Goal: Find specific page/section: Find specific page/section

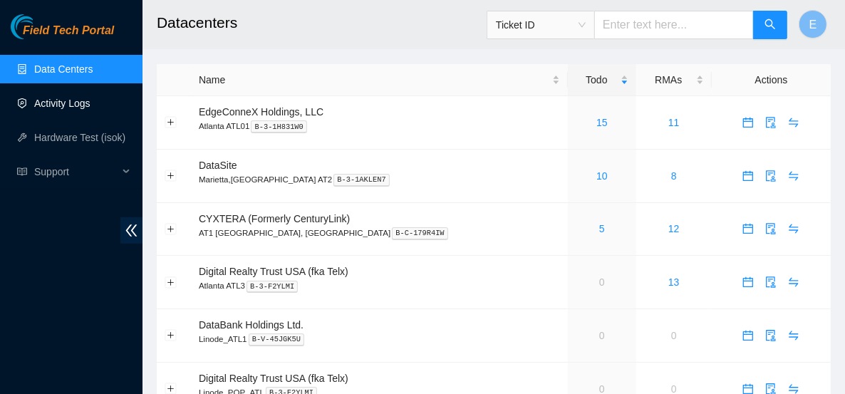
click at [36, 109] on link "Activity Logs" at bounding box center [62, 103] width 56 height 11
click at [72, 104] on link "Activity Logs" at bounding box center [62, 103] width 56 height 11
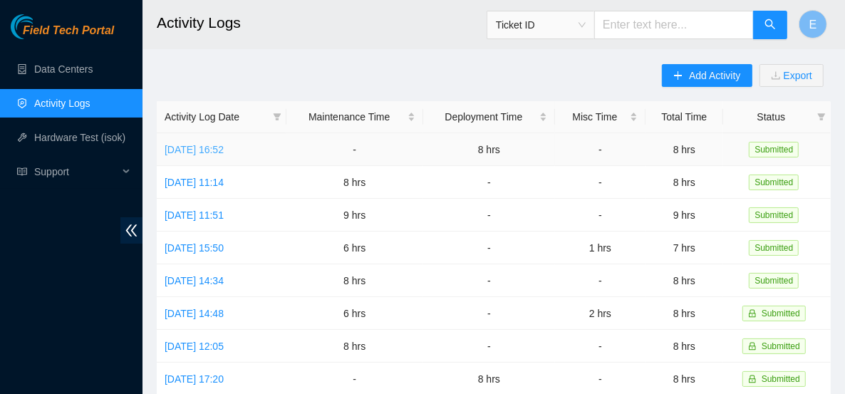
click at [224, 148] on link "[DATE] 16:52" at bounding box center [194, 149] width 59 height 11
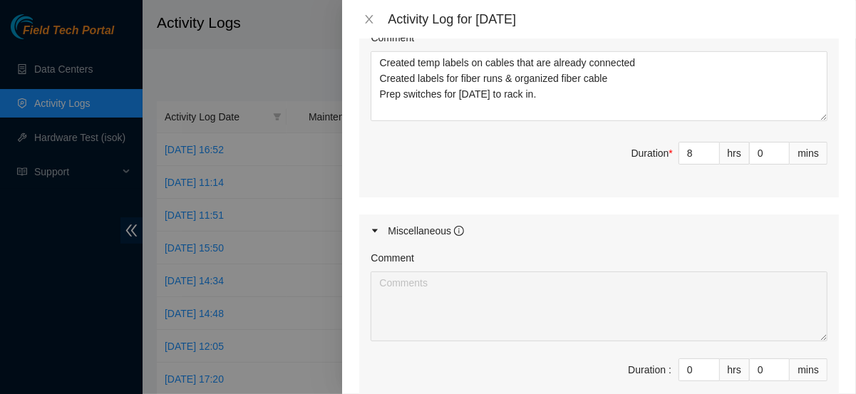
scroll to position [533, 0]
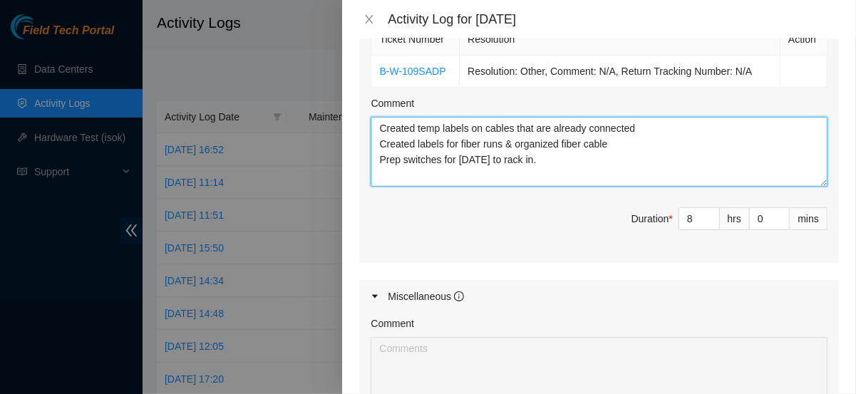
drag, startPoint x: 376, startPoint y: 124, endPoint x: 542, endPoint y: 152, distance: 168.4
click at [542, 152] on textarea "Created temp labels on cables that are already connected Created labels for fib…" at bounding box center [598, 152] width 457 height 70
